Goal: Task Accomplishment & Management: Use online tool/utility

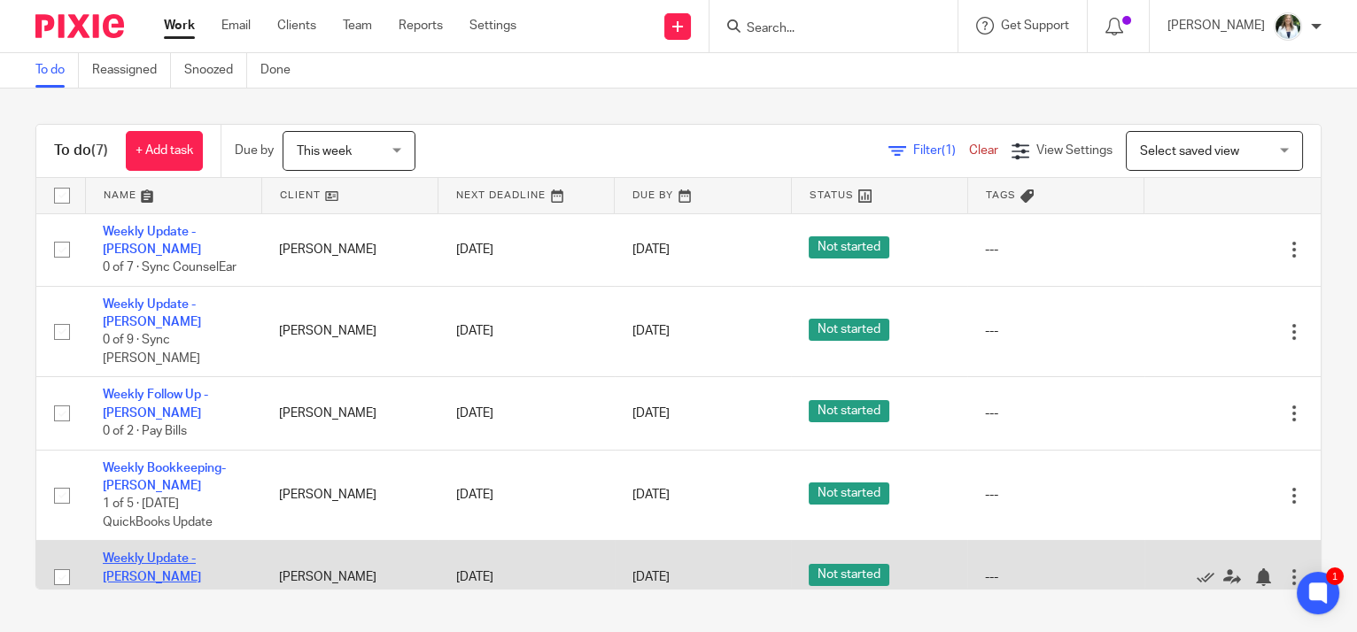
click at [198, 553] on link "Weekly Update - [PERSON_NAME]" at bounding box center [152, 568] width 98 height 30
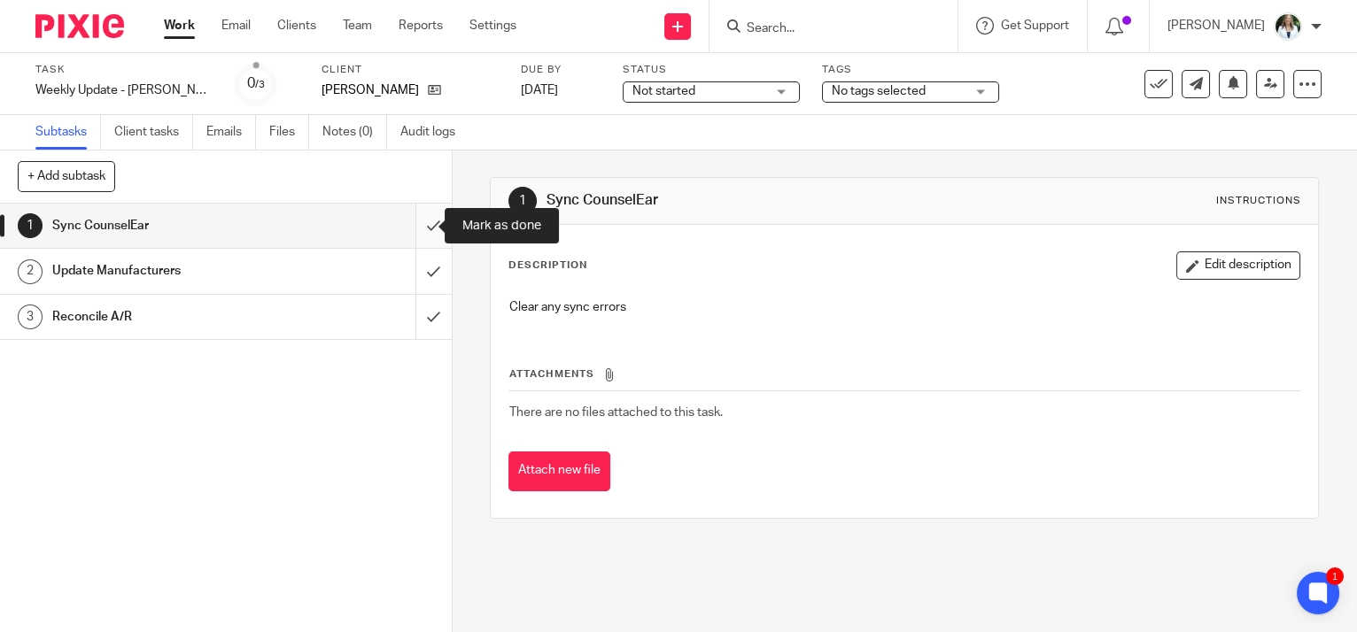
click at [415, 221] on input "submit" at bounding box center [226, 226] width 452 height 44
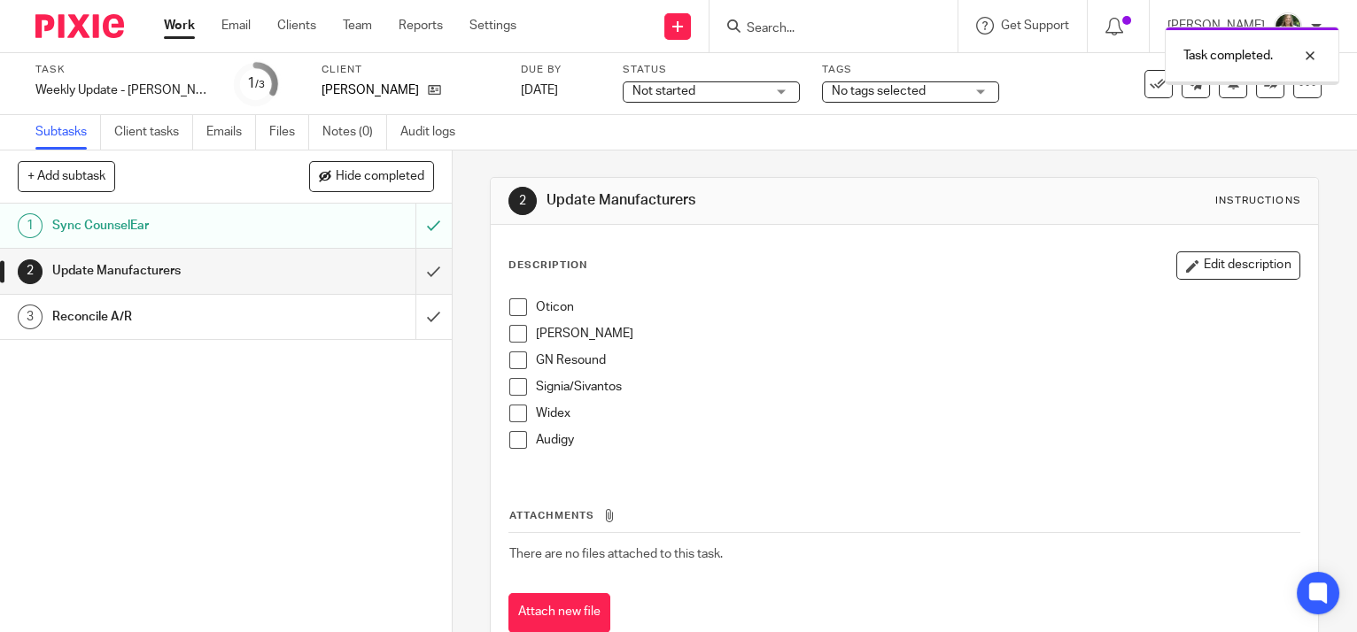
click at [513, 446] on span at bounding box center [518, 440] width 18 height 18
